Goal: Transaction & Acquisition: Subscribe to service/newsletter

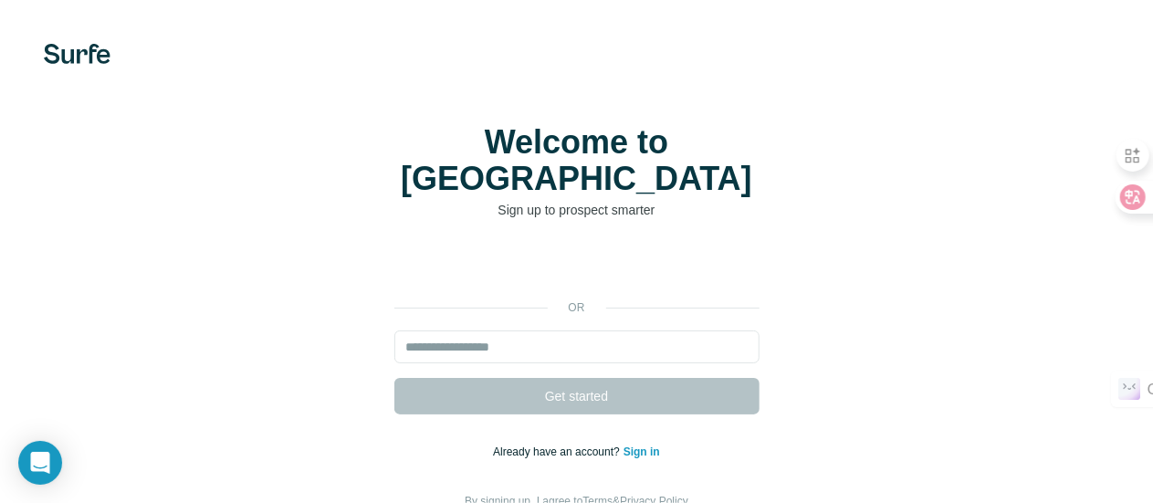
click at [394, 159] on h1 "Welcome to [GEOGRAPHIC_DATA]" at bounding box center [576, 160] width 365 height 73
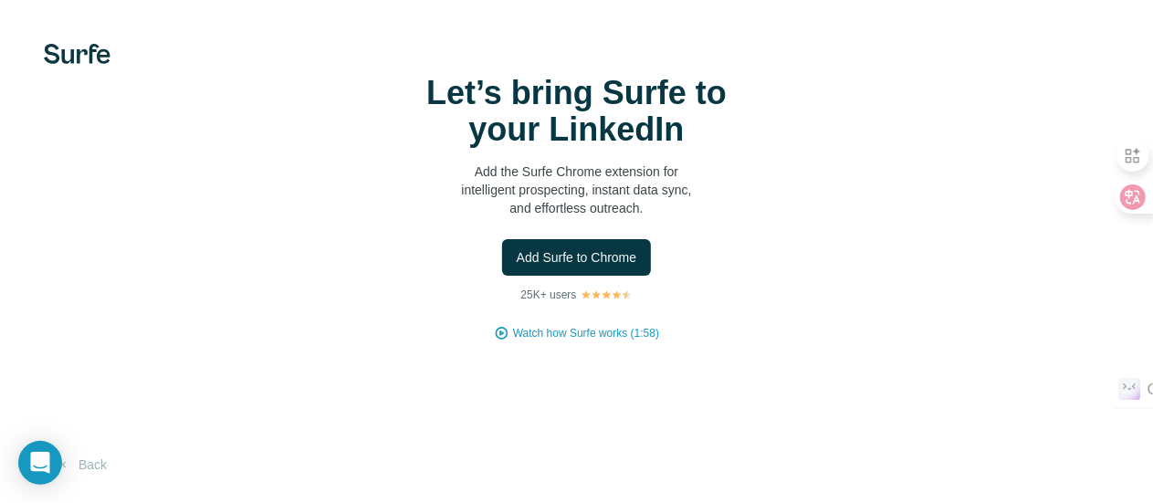
scroll to position [91, 0]
click at [517, 248] on span "Add Surfe to Chrome" at bounding box center [577, 257] width 120 height 18
click at [50, 158] on div "Let’s bring Surfe to your LinkedIn Add the Surfe Chrome extension for intellige…" at bounding box center [577, 208] width 1080 height 267
click at [90, 459] on button "Back" at bounding box center [82, 464] width 76 height 33
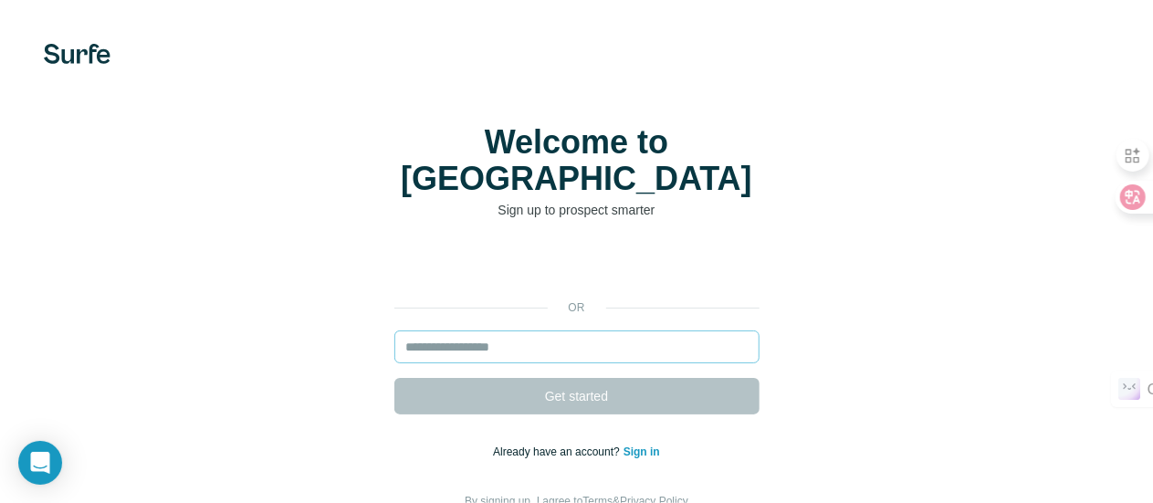
scroll to position [91, 0]
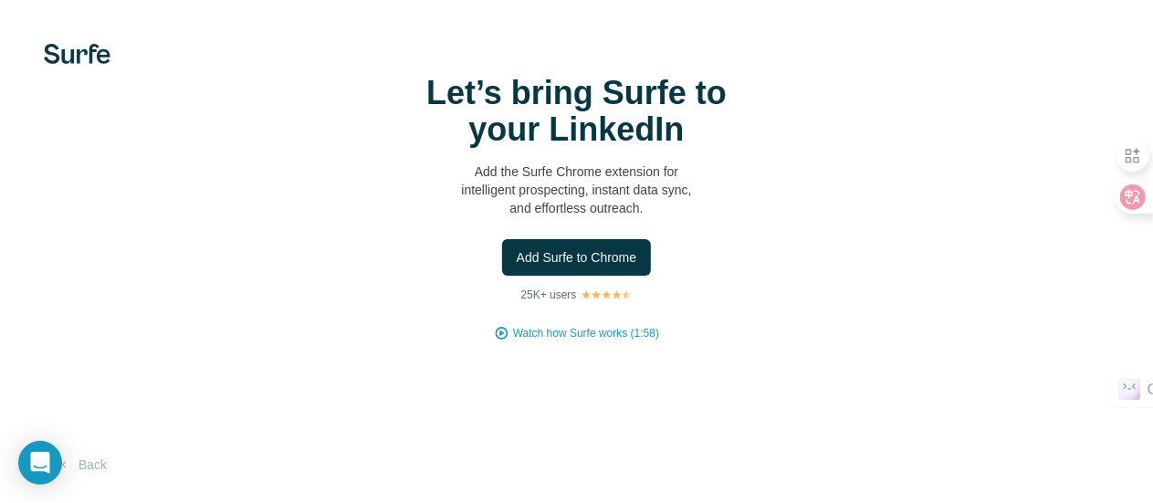
scroll to position [117, 0]
click at [378, 339] on div "Let’s bring Surfe to your LinkedIn Add the Surfe Chrome extension for intellige…" at bounding box center [576, 251] width 1153 height 503
click at [365, 108] on div "Let’s bring Surfe to your LinkedIn Add the Surfe Chrome extension for intellige…" at bounding box center [576, 251] width 1153 height 503
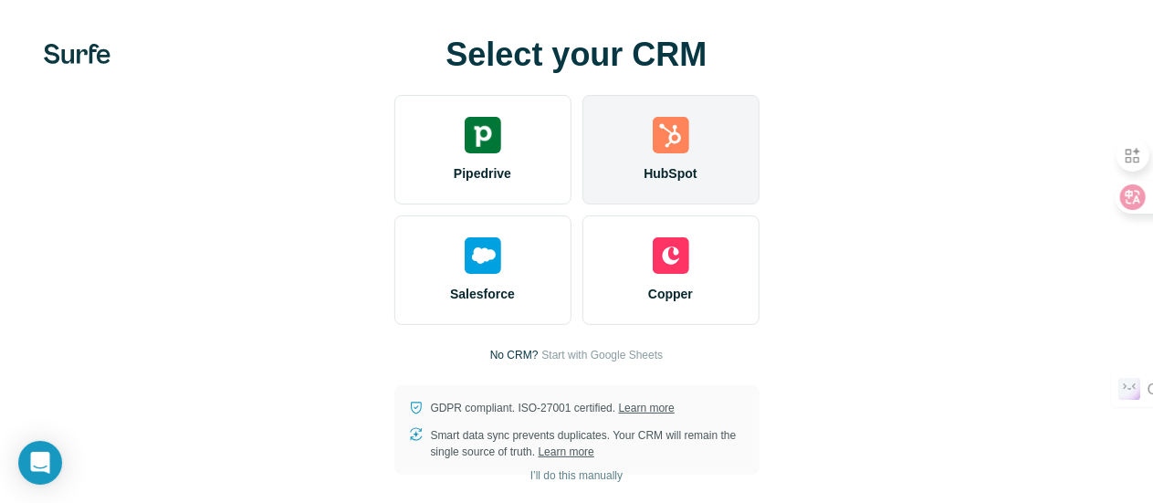
click at [582, 201] on div "HubSpot" at bounding box center [670, 150] width 177 height 110
